Goal: Information Seeking & Learning: Find specific fact

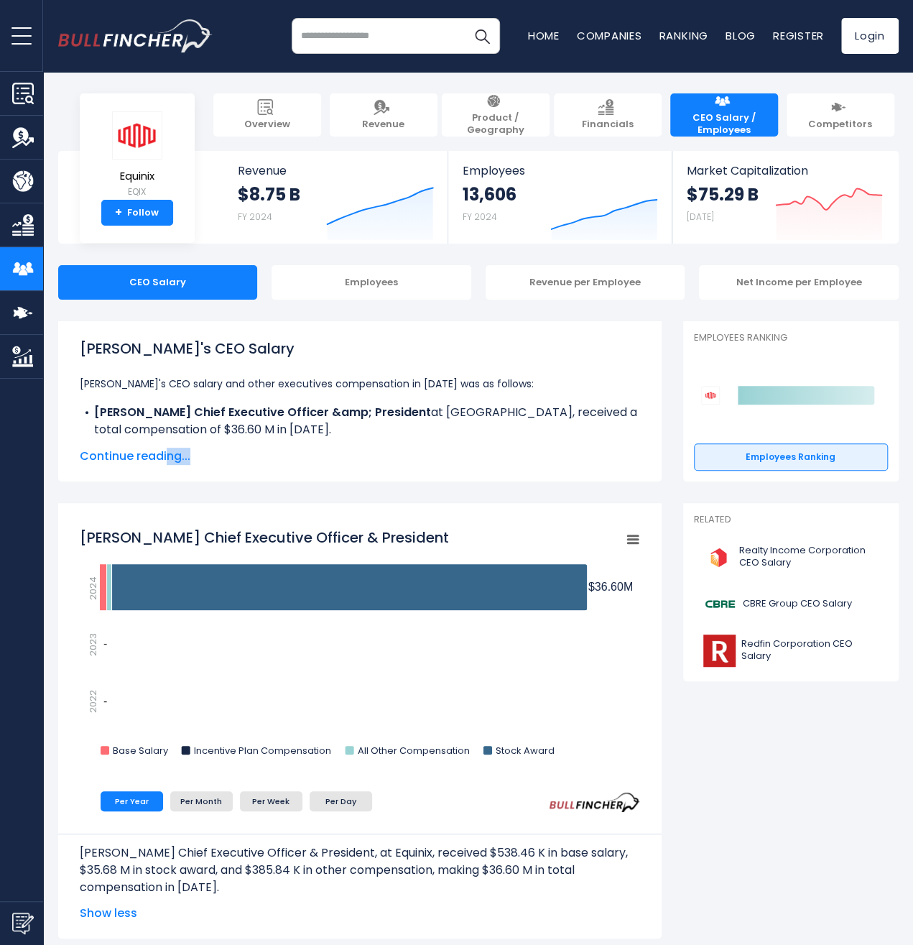
drag, startPoint x: 166, startPoint y: 461, endPoint x: 405, endPoint y: 557, distance: 257.5
click at [269, 450] on span "Continue reading..." at bounding box center [360, 455] width 560 height 17
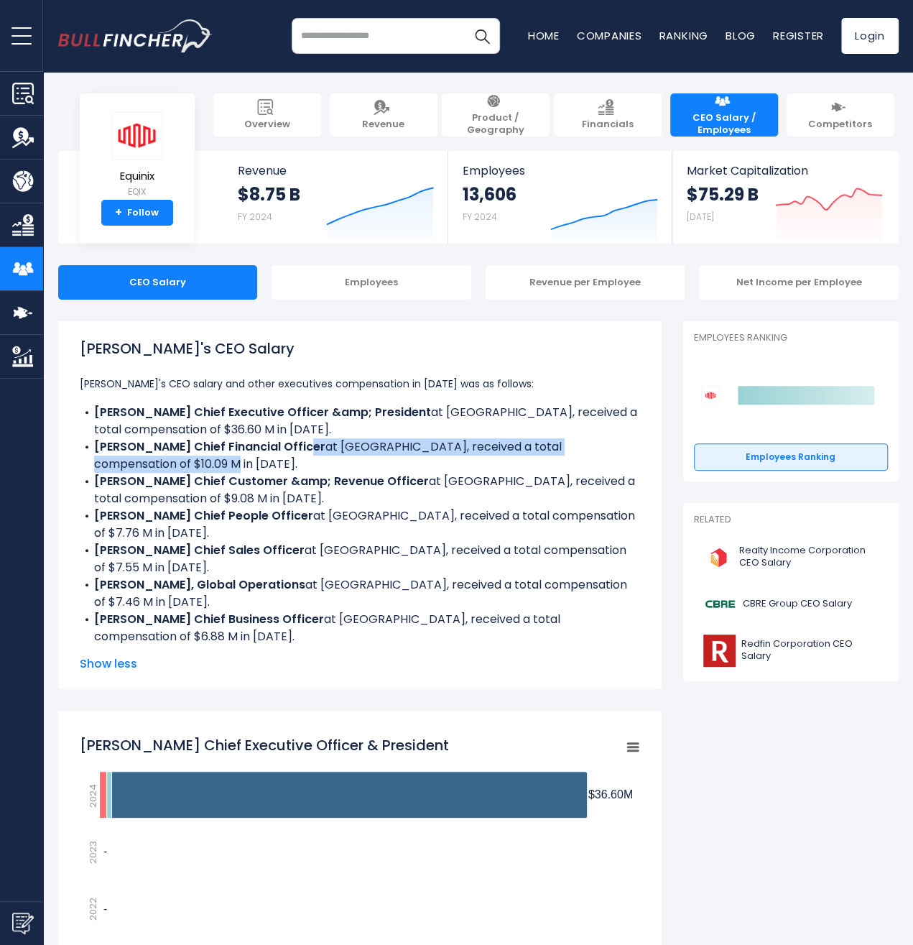
drag, startPoint x: 289, startPoint y: 440, endPoint x: 548, endPoint y: 459, distance: 259.2
click at [548, 459] on li "[PERSON_NAME] Chief Financial Officer at Equinix, received a total compensation…" at bounding box center [360, 455] width 560 height 34
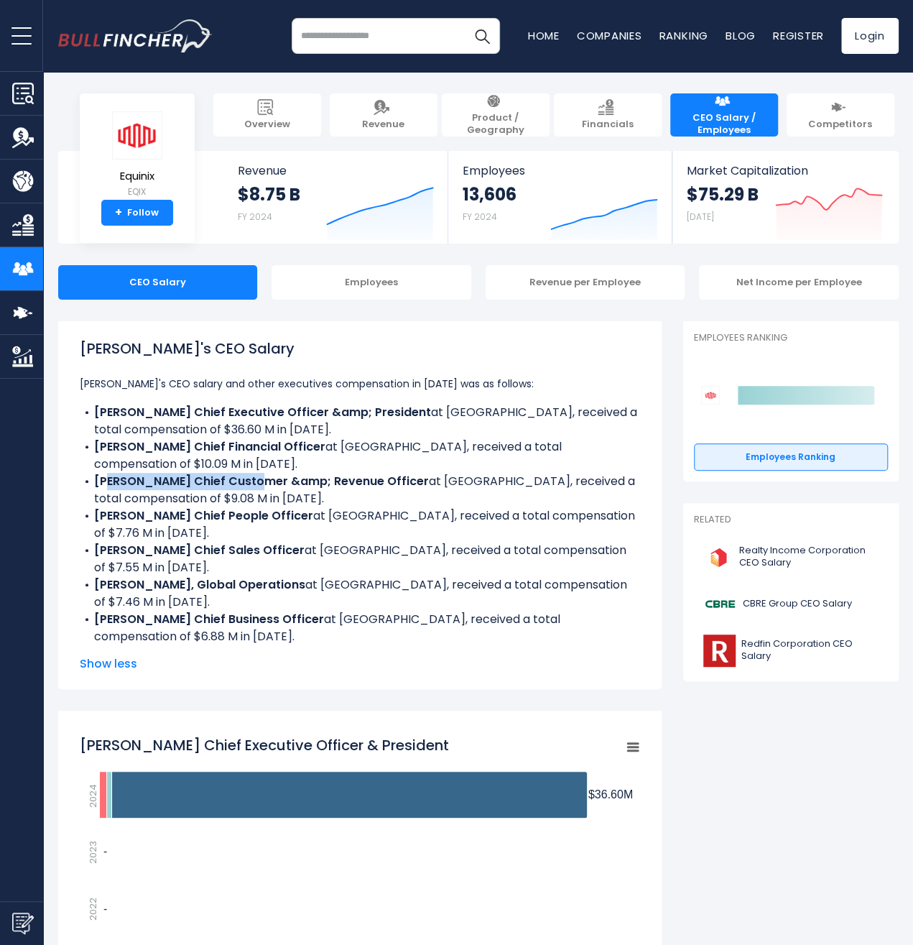
drag, startPoint x: 109, startPoint y: 485, endPoint x: 241, endPoint y: 486, distance: 132.2
click at [241, 486] on b "[PERSON_NAME] Chief Customer &amp; Revenue Officer" at bounding box center [261, 481] width 335 height 17
click at [343, 486] on b "[PERSON_NAME] Chief Customer &amp; Revenue Officer" at bounding box center [261, 481] width 335 height 17
drag, startPoint x: 347, startPoint y: 502, endPoint x: 88, endPoint y: 486, distance: 259.8
click at [90, 487] on li "[PERSON_NAME] Chief Customer &amp; Revenue Officer at [GEOGRAPHIC_DATA], receiv…" at bounding box center [360, 490] width 560 height 34
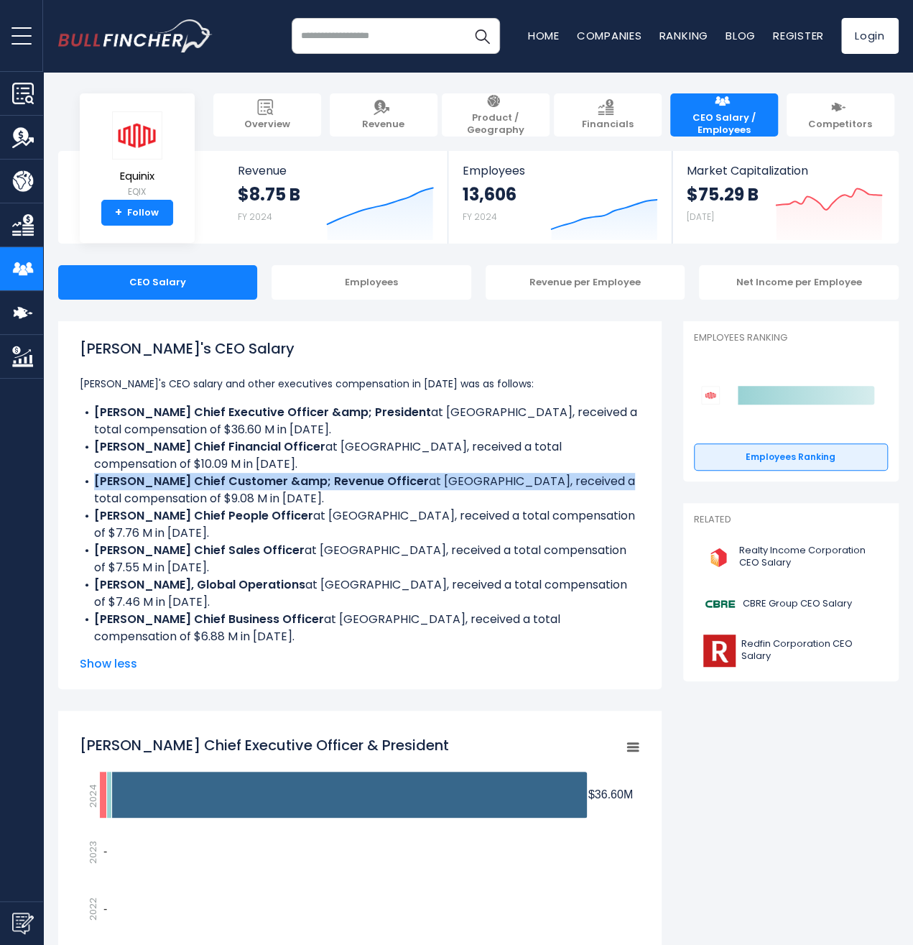
drag, startPoint x: 86, startPoint y: 486, endPoint x: 105, endPoint y: 491, distance: 19.5
click at [105, 491] on li "[PERSON_NAME] Chief Customer &amp; Revenue Officer at [GEOGRAPHIC_DATA], receiv…" at bounding box center [360, 490] width 560 height 34
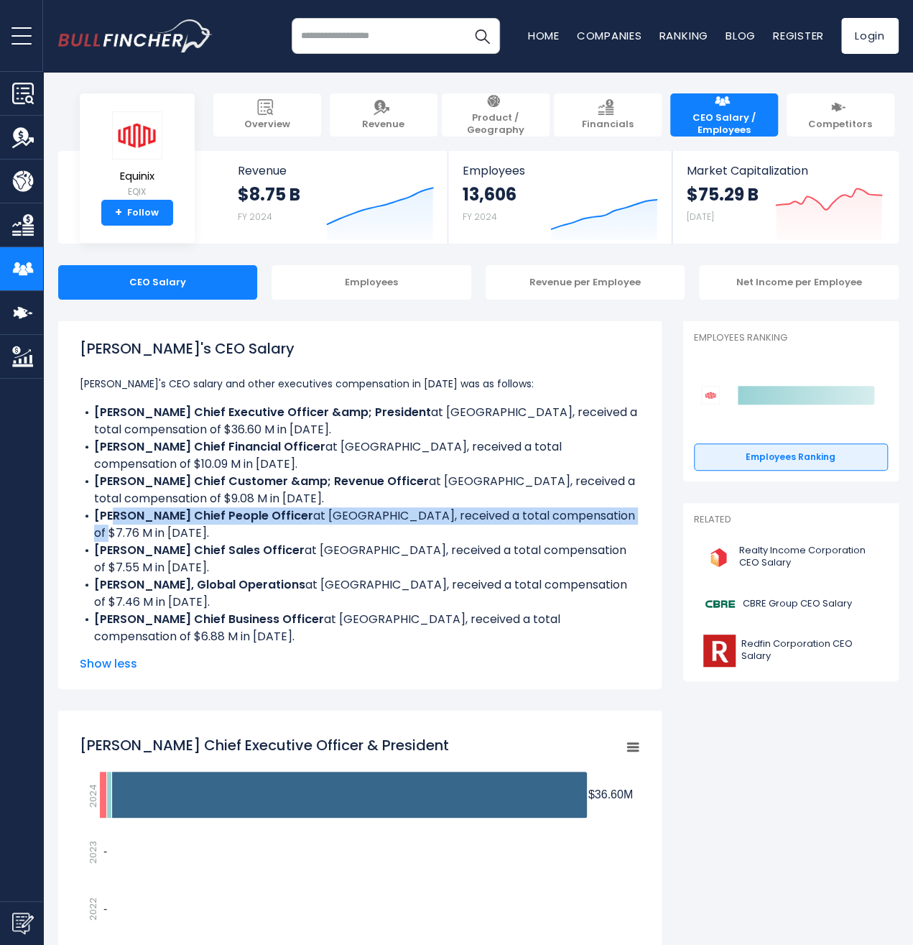
click at [113, 526] on li "[PERSON_NAME] Chief People Officer at Equinix, received a total compensation of…" at bounding box center [360, 524] width 560 height 34
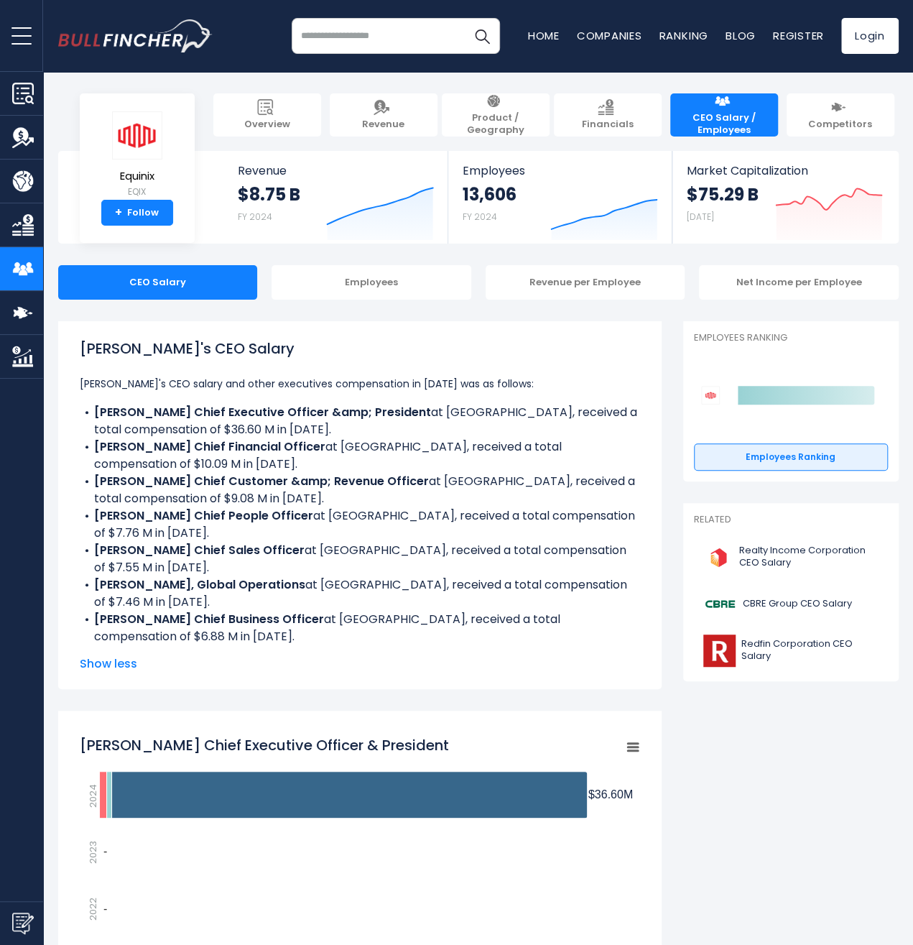
click at [245, 534] on li "[PERSON_NAME] Chief People Officer at Equinix, received a total compensation of…" at bounding box center [360, 524] width 560 height 34
drag, startPoint x: 151, startPoint y: 549, endPoint x: 659, endPoint y: 550, distance: 507.8
click at [640, 550] on ul "[PERSON_NAME]'s CEO salary and other executives compensation in [DATE] was as f…" at bounding box center [360, 527] width 560 height 305
drag, startPoint x: 98, startPoint y: 571, endPoint x: 168, endPoint y: 570, distance: 69.7
click at [168, 576] on b "[PERSON_NAME], Global Operations" at bounding box center [199, 584] width 211 height 17
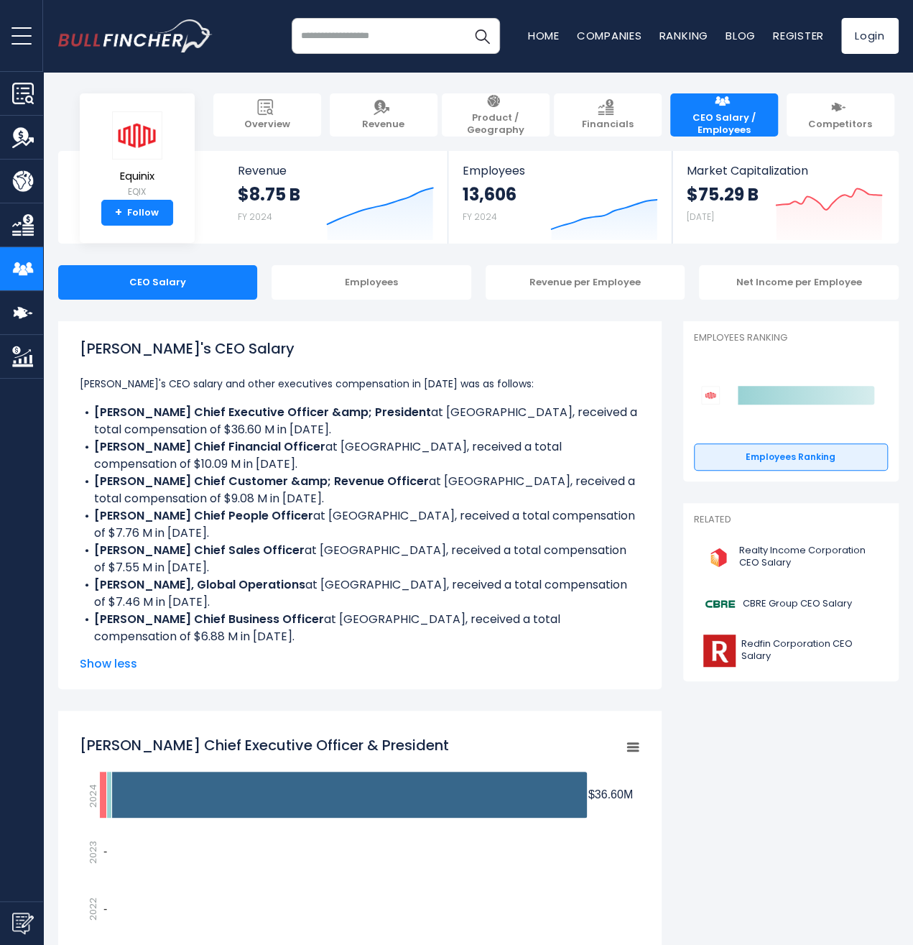
click at [206, 611] on b "[PERSON_NAME] Chief Business Officer" at bounding box center [209, 619] width 230 height 17
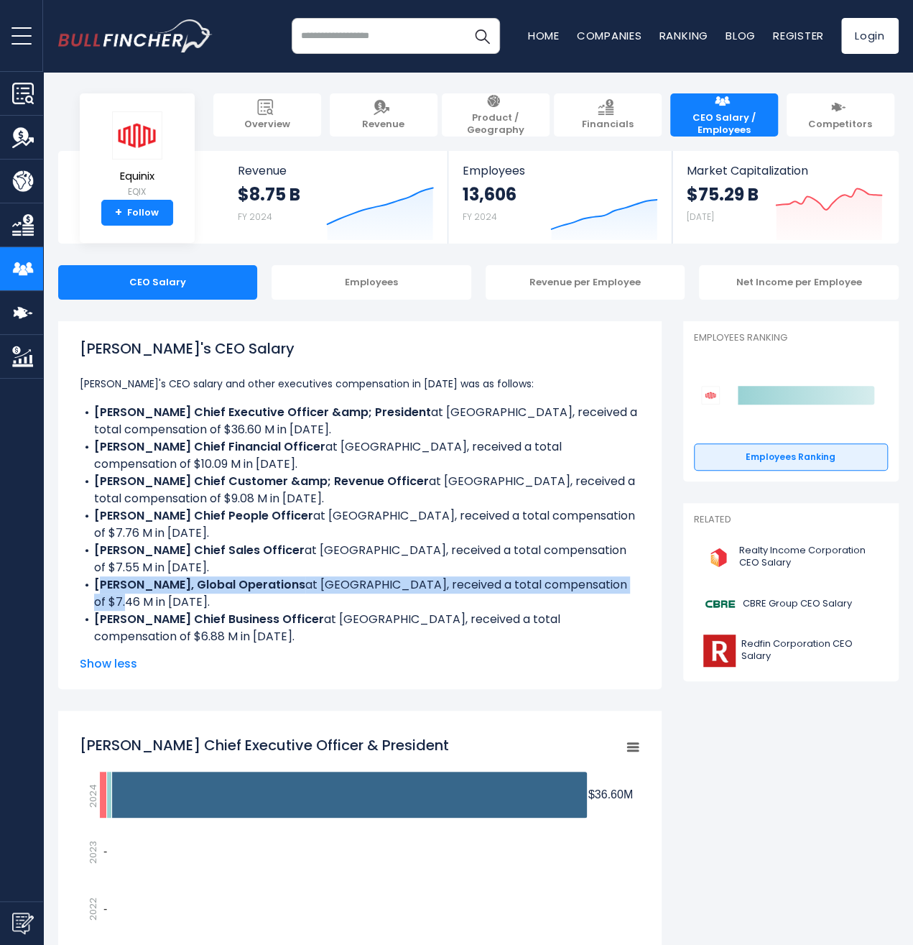
drag, startPoint x: 98, startPoint y: 573, endPoint x: 99, endPoint y: 580, distance: 7.3
click at [99, 580] on li "[PERSON_NAME], Global Operations at Equinix, received a total compensation of $…" at bounding box center [360, 593] width 560 height 34
click at [181, 583] on li "[PERSON_NAME], Global Operations at Equinix, received a total compensation of $…" at bounding box center [360, 593] width 560 height 34
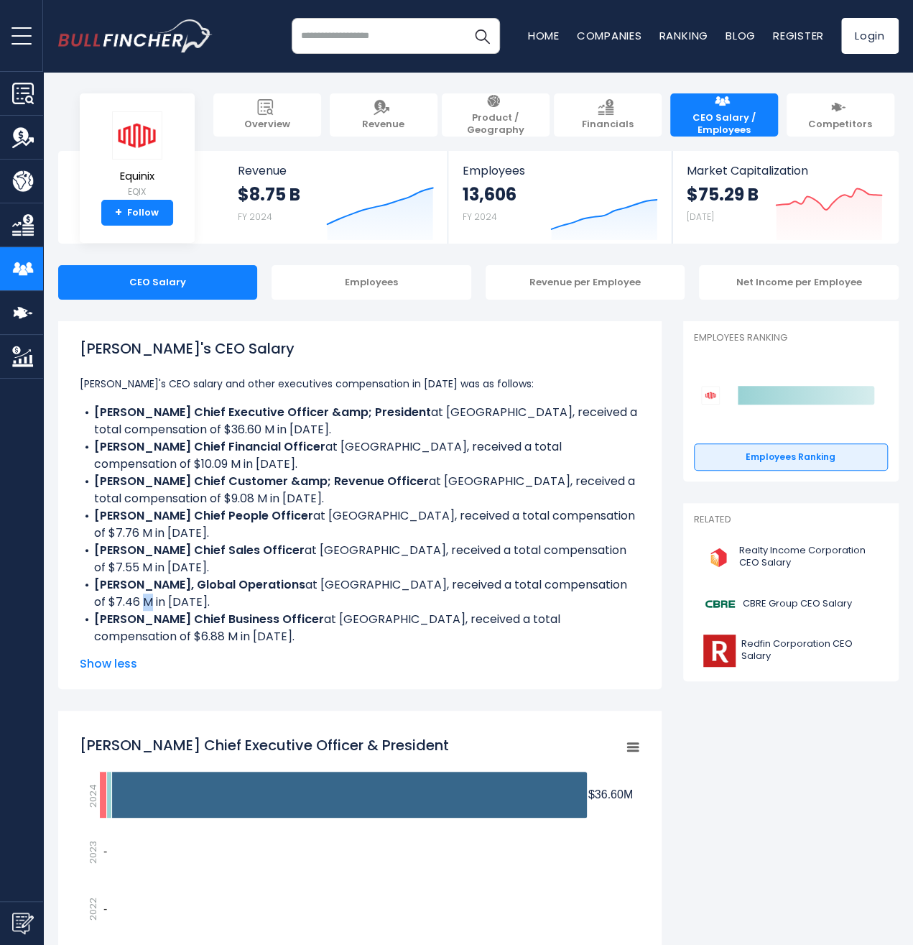
click at [181, 583] on li "[PERSON_NAME], Global Operations at Equinix, received a total compensation of $…" at bounding box center [360, 593] width 560 height 34
drag, startPoint x: 103, startPoint y: 605, endPoint x: 274, endPoint y: 605, distance: 170.2
click at [274, 611] on li "[PERSON_NAME] Chief Business Officer at Equinix, received a total compensation …" at bounding box center [360, 628] width 560 height 34
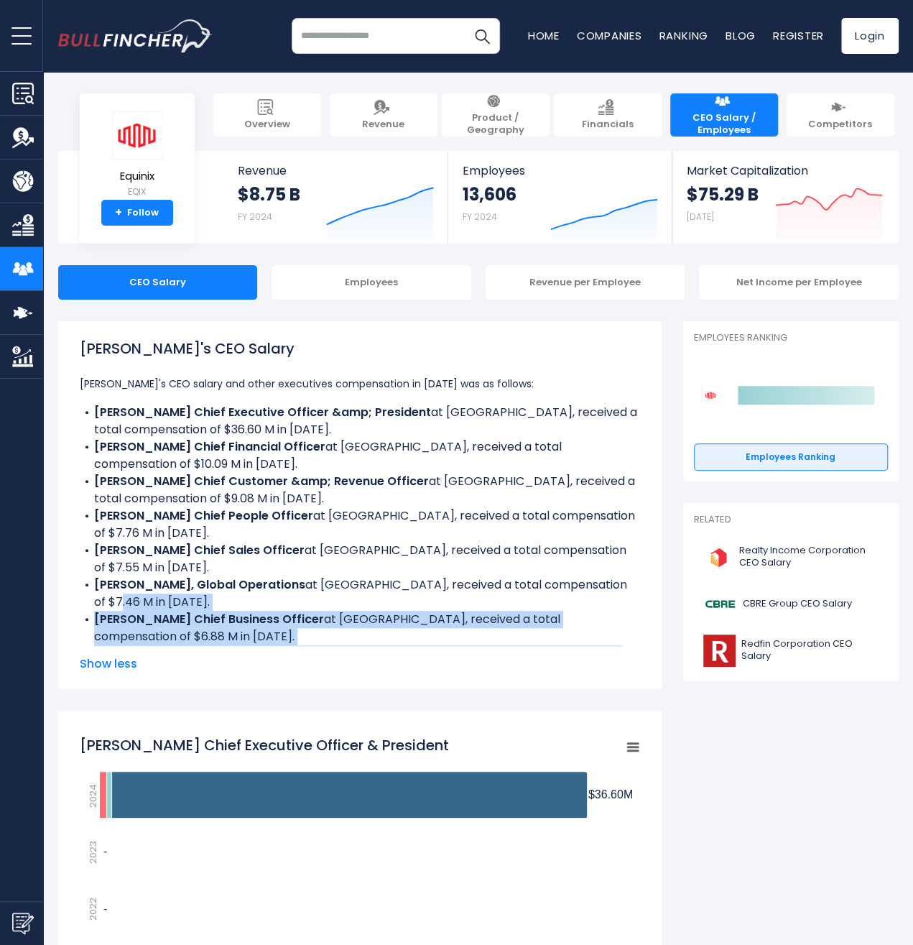
drag, startPoint x: 329, startPoint y: 636, endPoint x: 48, endPoint y: 588, distance: 284.9
click at [80, 588] on ul "[PERSON_NAME]'s CEO salary and other executives compensation in [DATE] was as f…" at bounding box center [360, 527] width 560 height 305
click at [255, 611] on b "[PERSON_NAME] Chief Business Officer" at bounding box center [209, 619] width 230 height 17
